Goal: Use online tool/utility: Utilize a website feature to perform a specific function

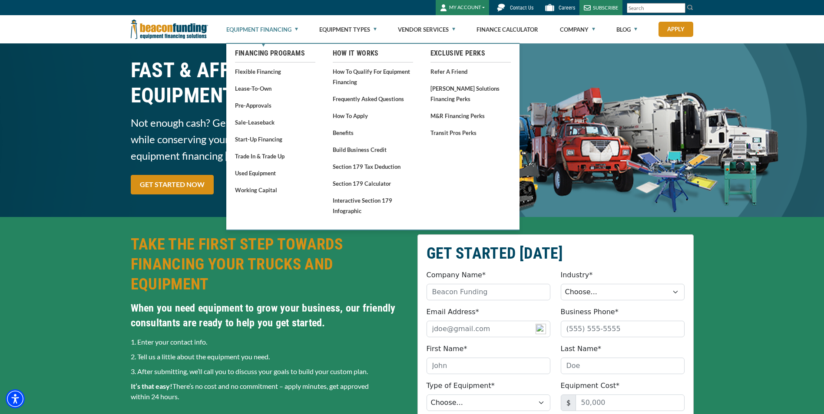
click at [291, 29] on link "Equipment Financing" at bounding box center [262, 30] width 72 height 28
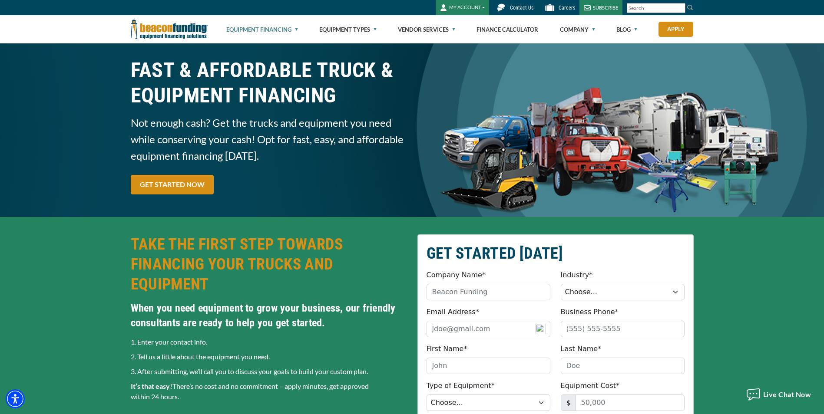
click at [294, 31] on link "Equipment Financing" at bounding box center [262, 30] width 72 height 28
click at [254, 29] on link "Equipment Financing" at bounding box center [262, 30] width 72 height 28
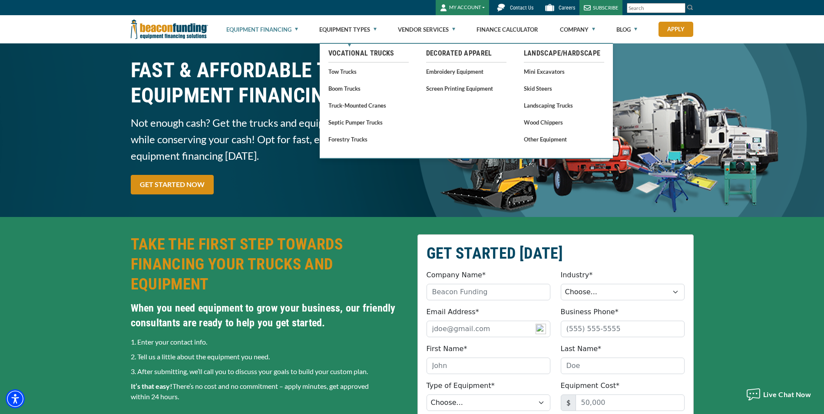
click at [101, 132] on div "FAST & AFFORDABLE TRUCK & EQUIPMENT FINANCING Not enough cash? Get the trucks a…" at bounding box center [412, 130] width 824 height 174
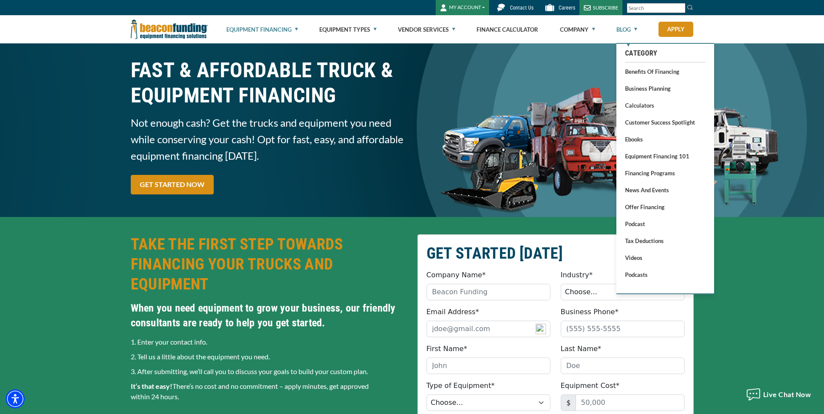
click at [630, 29] on link "Blog" at bounding box center [626, 30] width 21 height 28
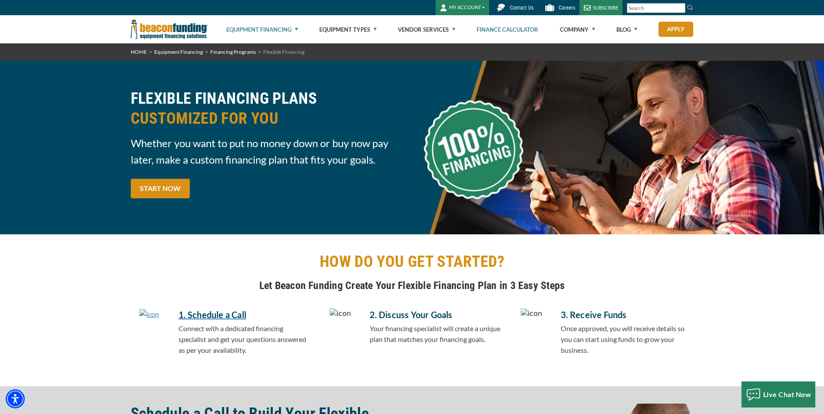
click at [509, 30] on link "Finance Calculator" at bounding box center [507, 30] width 62 height 28
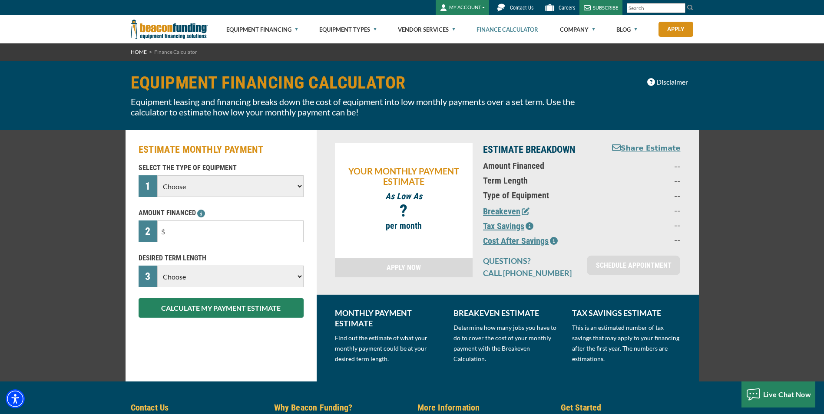
click at [299, 185] on select "Choose Backhoe Boom/Bucket Truck Chipper Commercial Mower Crane DTG/DTF Printin…" at bounding box center [230, 186] width 146 height 22
select select "17"
click at [157, 175] on select "Choose Backhoe Boom/Bucket Truck Chipper Commercial Mower Crane DTG/DTF Printin…" at bounding box center [230, 186] width 146 height 22
click at [206, 234] on input "text" at bounding box center [230, 232] width 146 height 22
type input "$72,000"
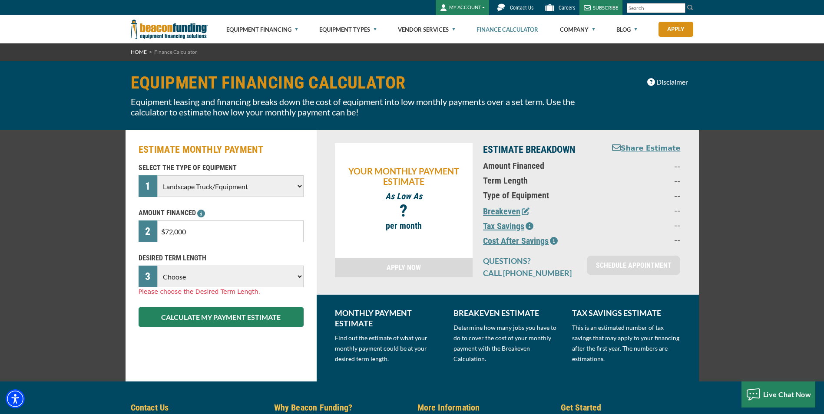
click at [299, 275] on select "Choose 36 Months 48 Months 60 Months" at bounding box center [230, 277] width 146 height 22
select select "60"
click at [157, 266] on select "Choose 36 Months 48 Months 60 Months" at bounding box center [230, 277] width 146 height 22
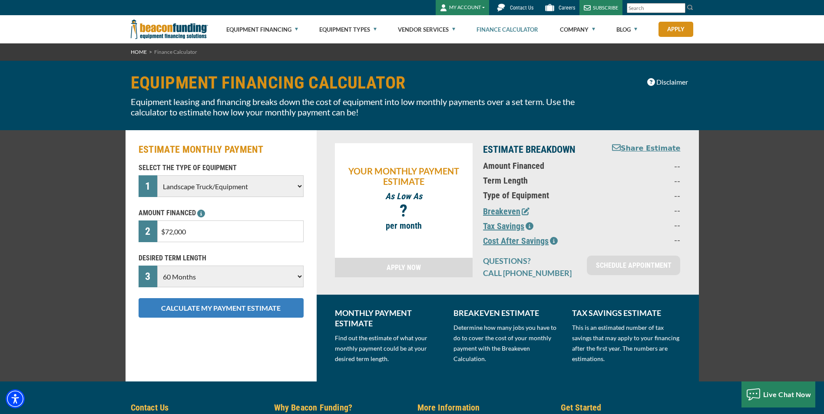
click at [227, 313] on button "CALCULATE MY PAYMENT ESTIMATE" at bounding box center [220, 308] width 165 height 20
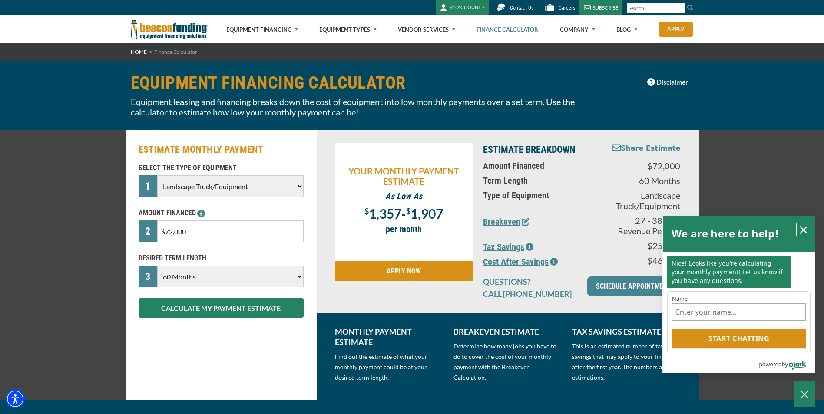
click at [803, 231] on icon "close chatbox" at bounding box center [803, 230] width 9 height 9
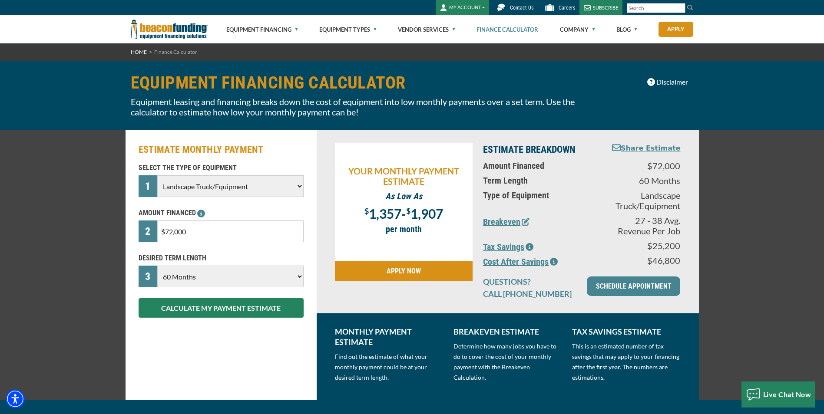
click at [73, 170] on div "ESTIMATE MONTHLY PAYMENT SELECT THE TYPE OF EQUIPMENT 1 Choose Backhoe Boom/Buc…" at bounding box center [412, 265] width 824 height 270
